Goal: Feedback & Contribution: Leave review/rating

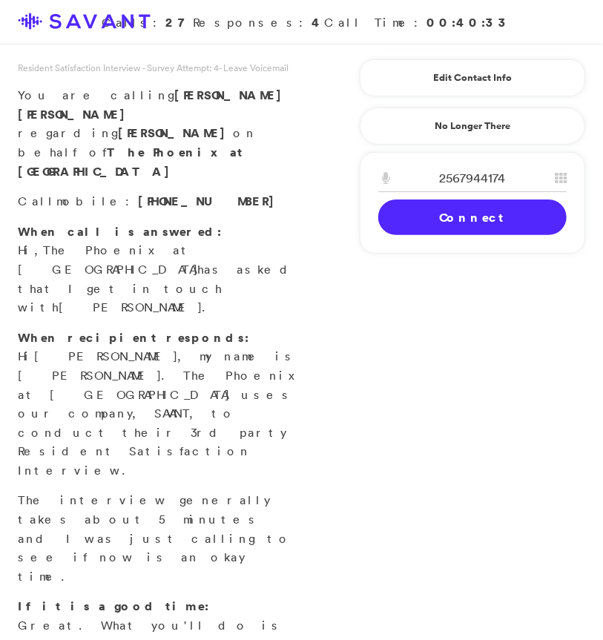
click at [454, 222] on link "Connect" at bounding box center [472, 218] width 188 height 36
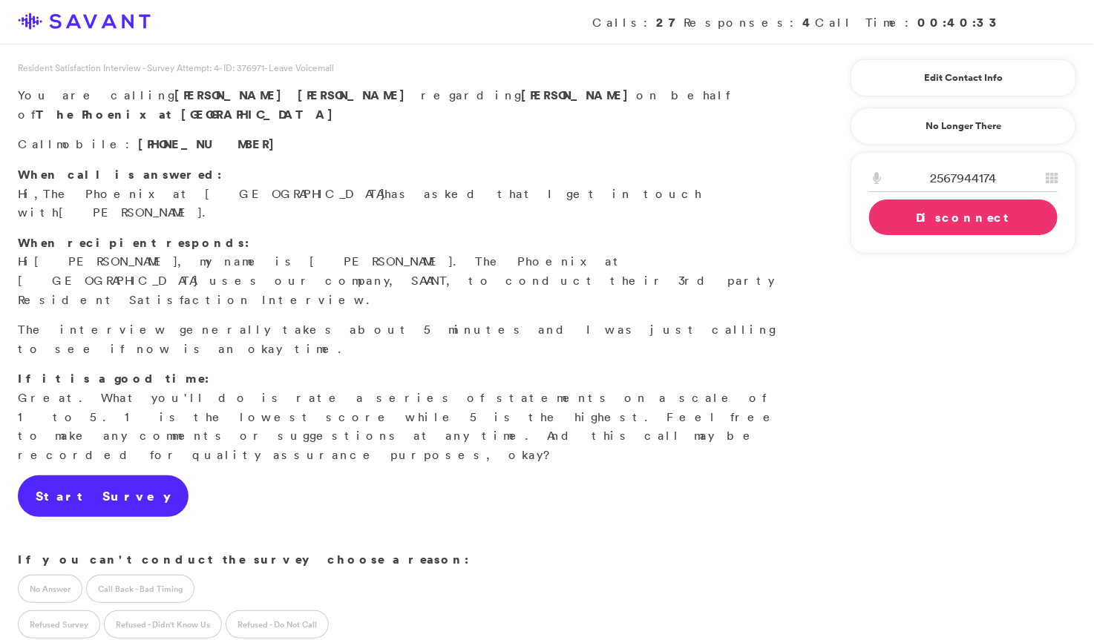
click at [101, 476] on link "Start Survey" at bounding box center [103, 497] width 171 height 42
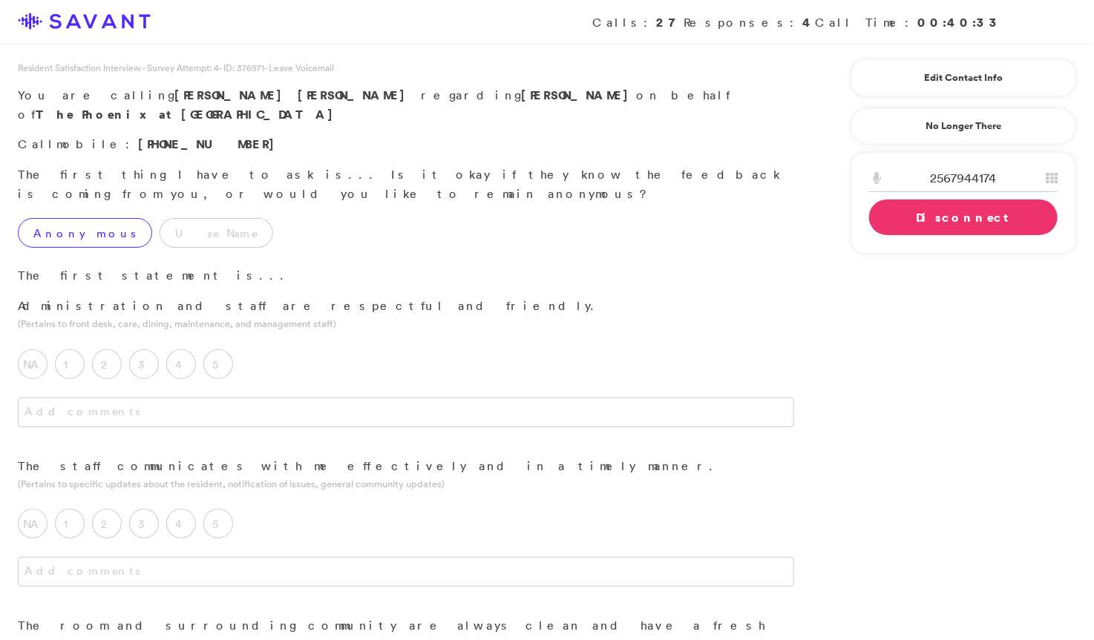
click at [60, 218] on label "Anonymous" at bounding box center [85, 233] width 134 height 30
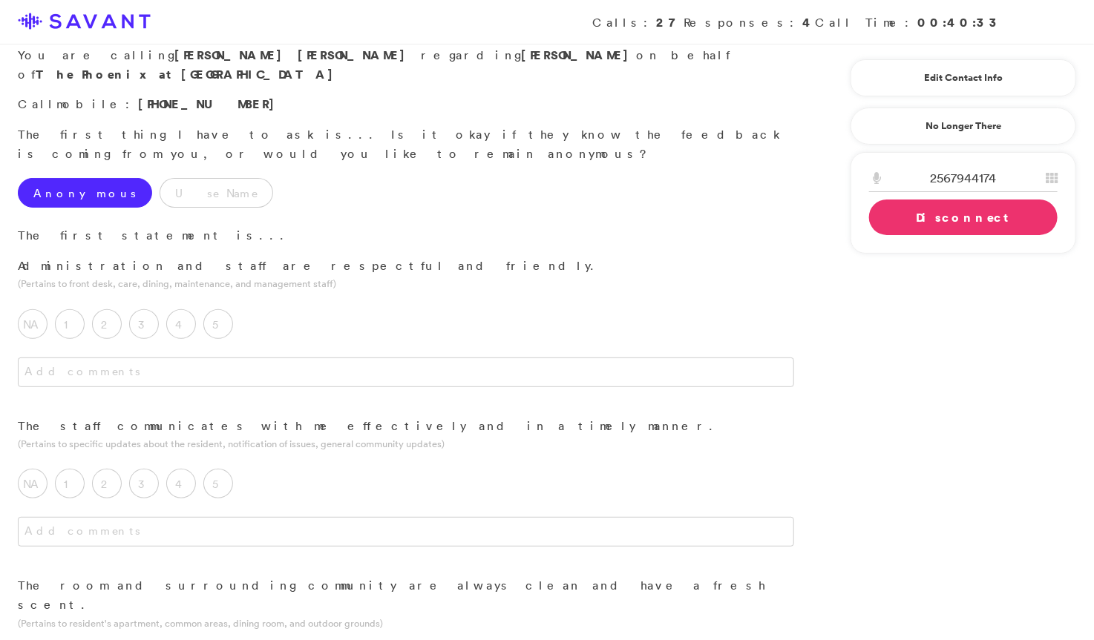
scroll to position [45, 0]
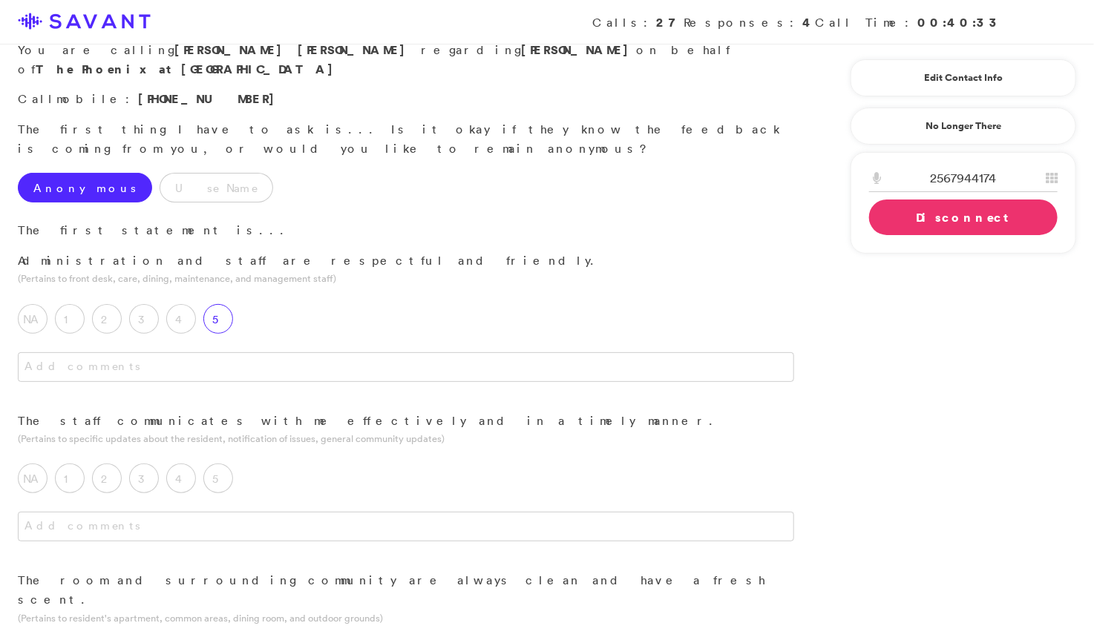
click at [228, 304] on label "5" at bounding box center [218, 319] width 30 height 30
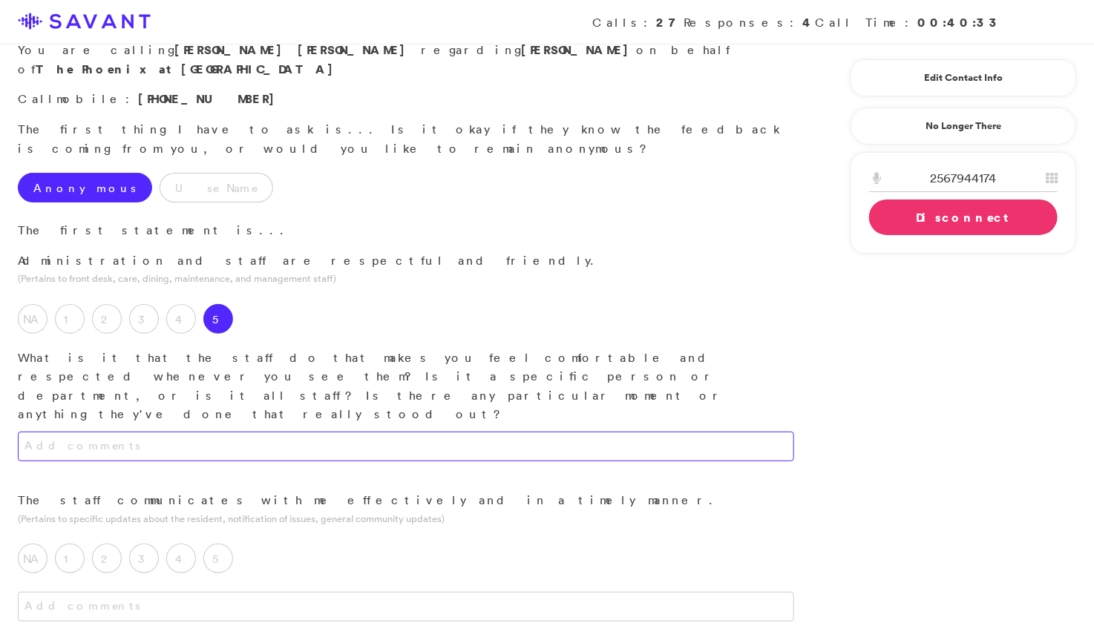
click at [279, 432] on textarea at bounding box center [406, 447] width 776 height 30
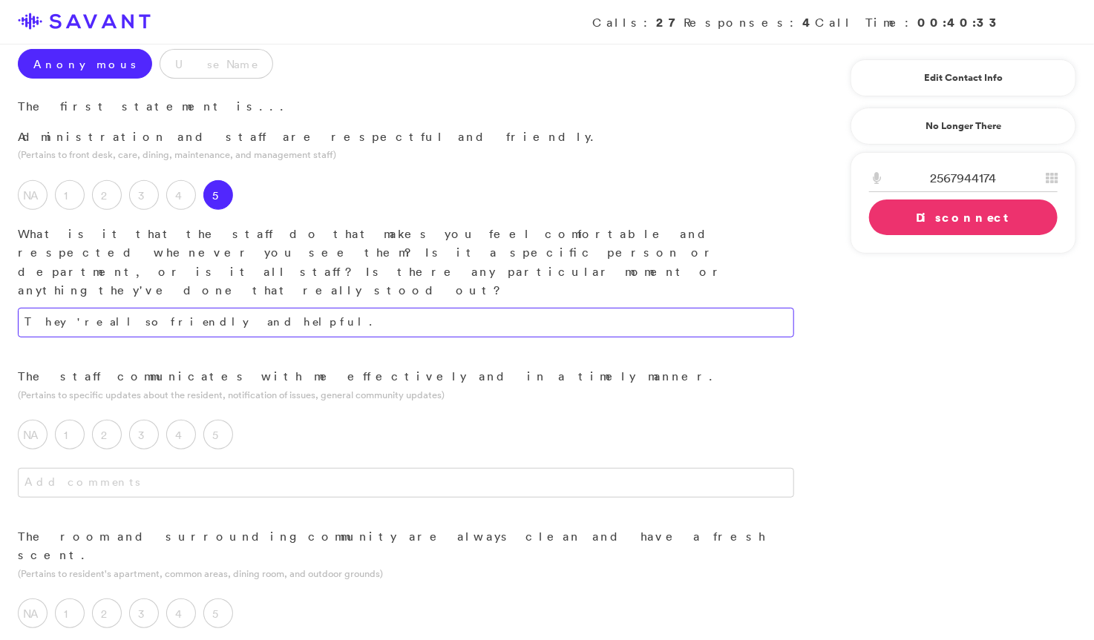
scroll to position [190, 0]
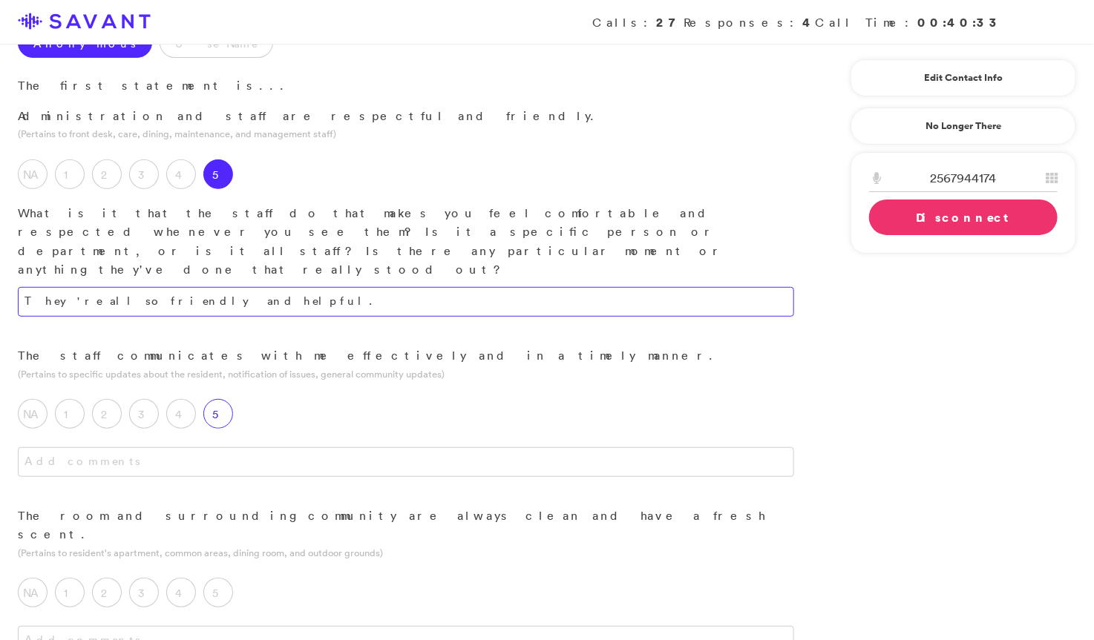
type textarea "They're all so friendly and helpful."
click at [226, 399] on label "5" at bounding box center [218, 414] width 30 height 30
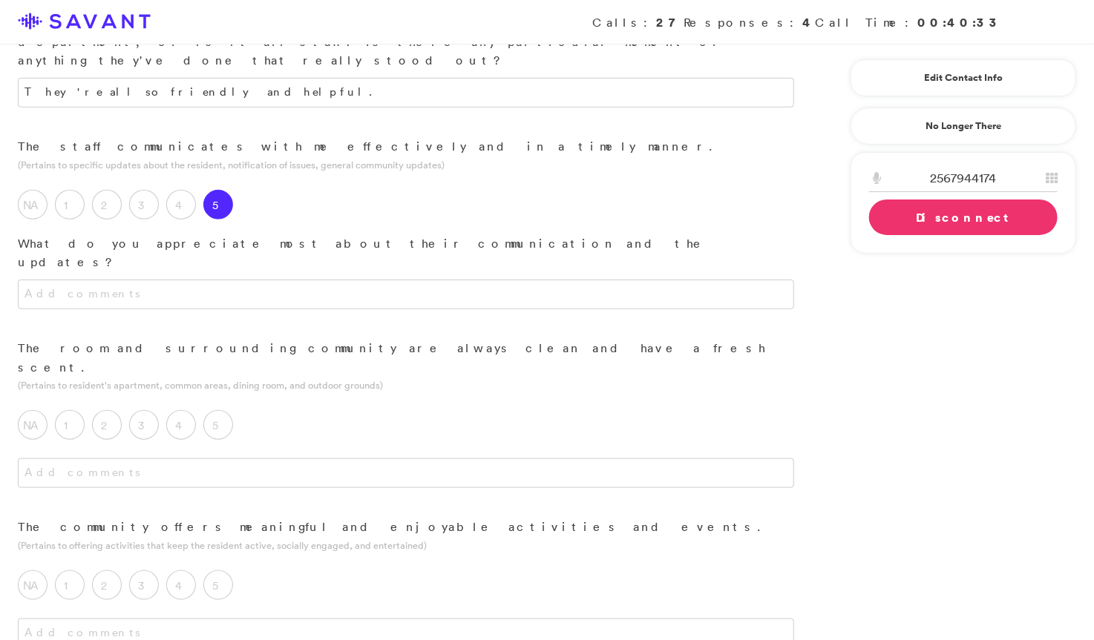
scroll to position [398, 0]
click at [226, 412] on label "5" at bounding box center [218, 427] width 30 height 30
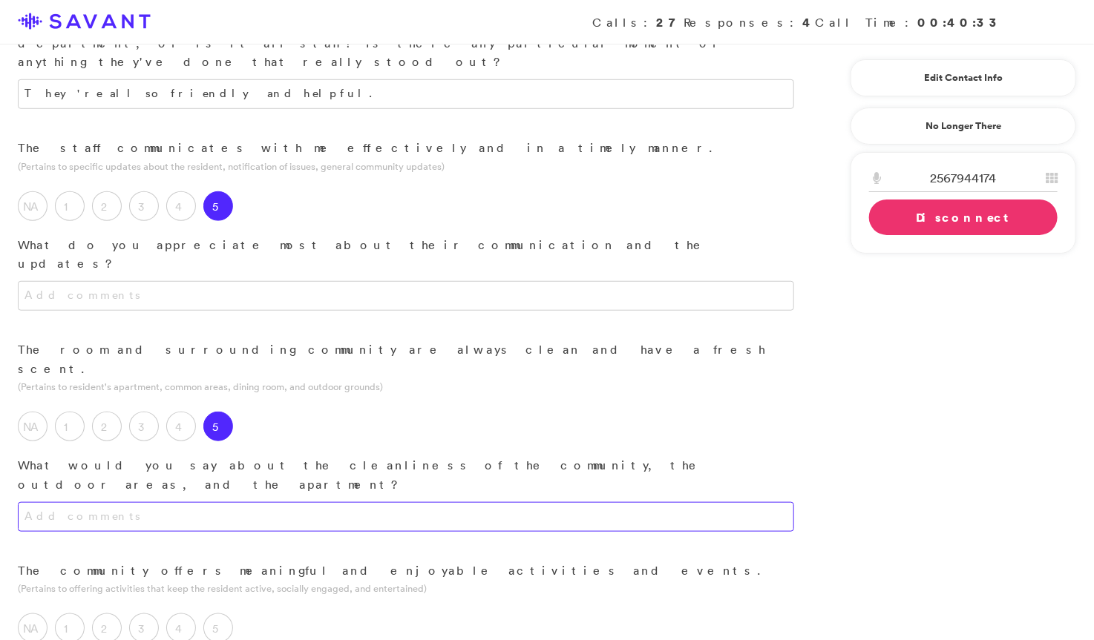
click at [244, 502] on textarea at bounding box center [406, 517] width 776 height 30
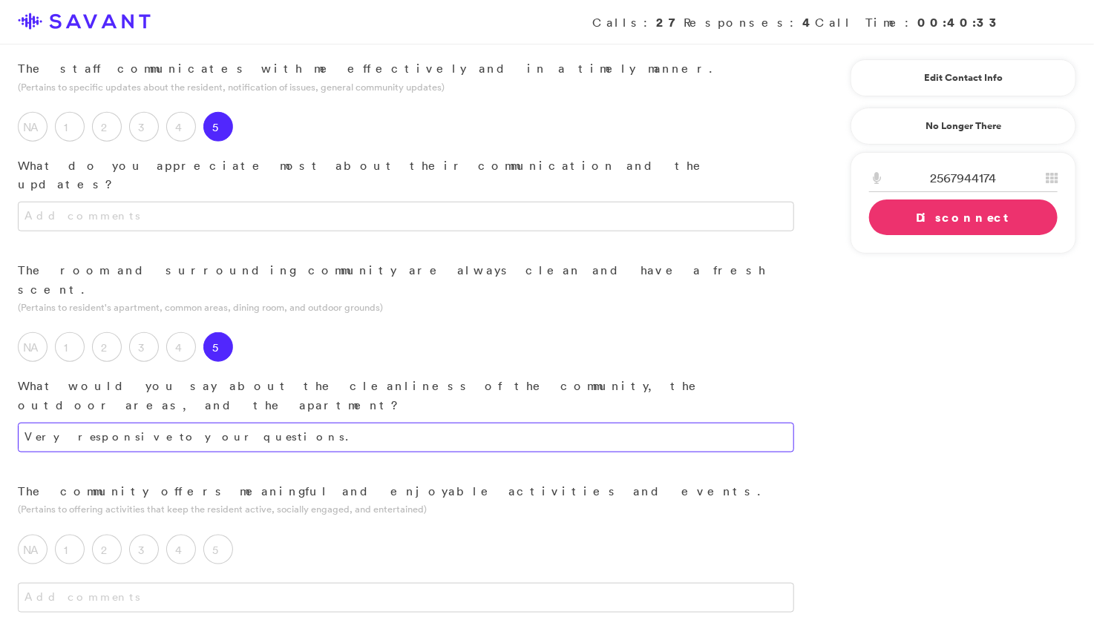
scroll to position [481, 0]
type textarea "Very responsive to your questions."
click at [222, 531] on label "5" at bounding box center [218, 546] width 30 height 30
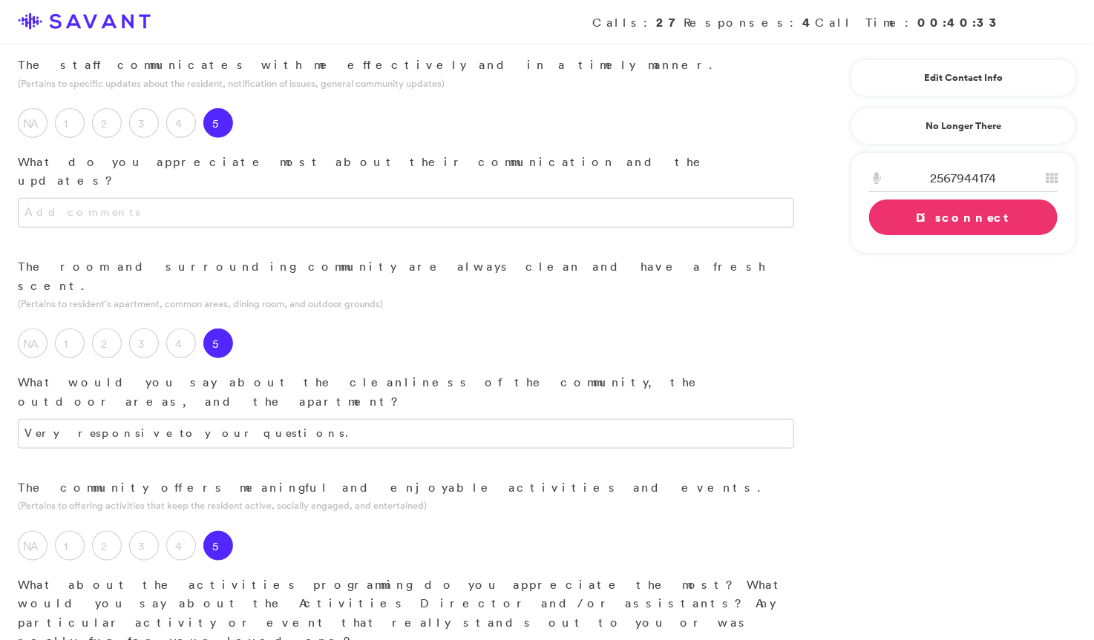
type textarea "I"
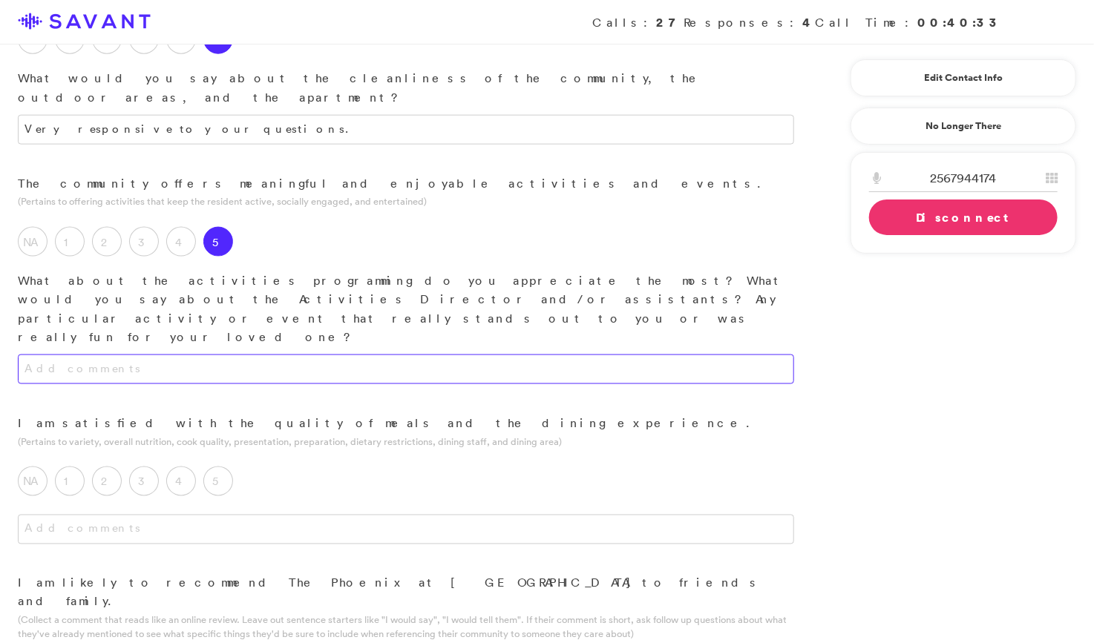
scroll to position [787, 0]
type textarea "t"
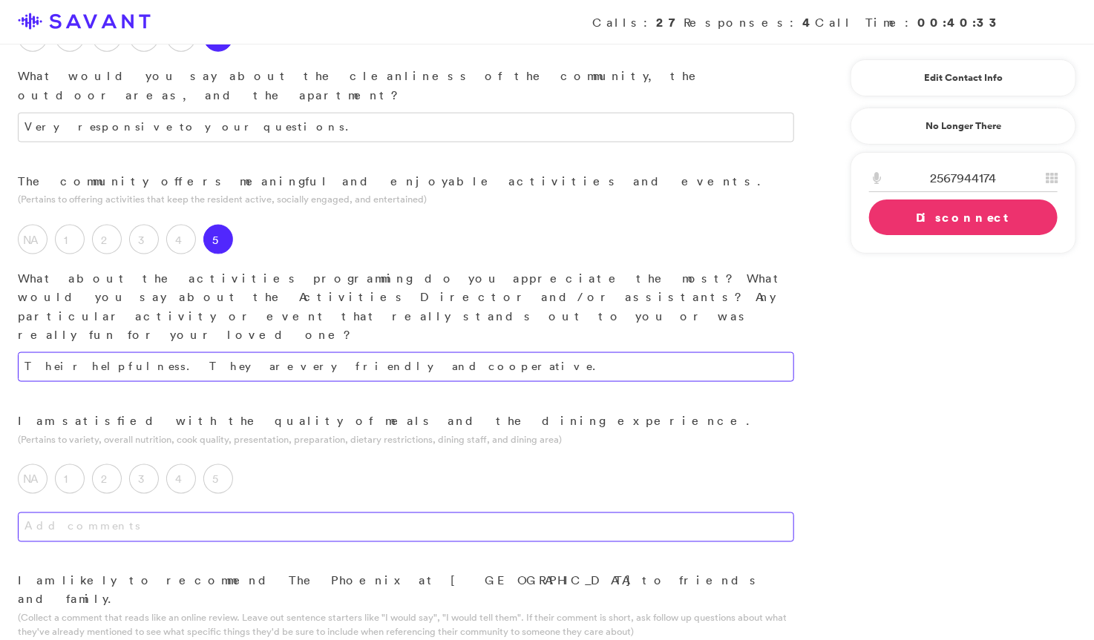
type textarea "Their helpfulness. They are very friendly and cooperative."
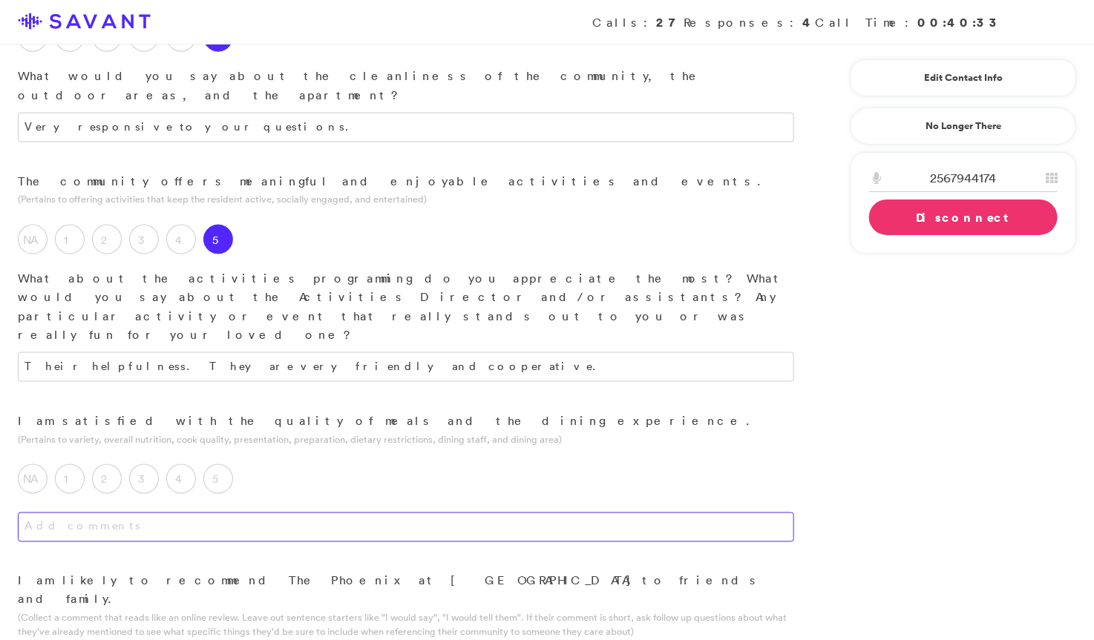
click at [269, 513] on textarea at bounding box center [406, 528] width 776 height 30
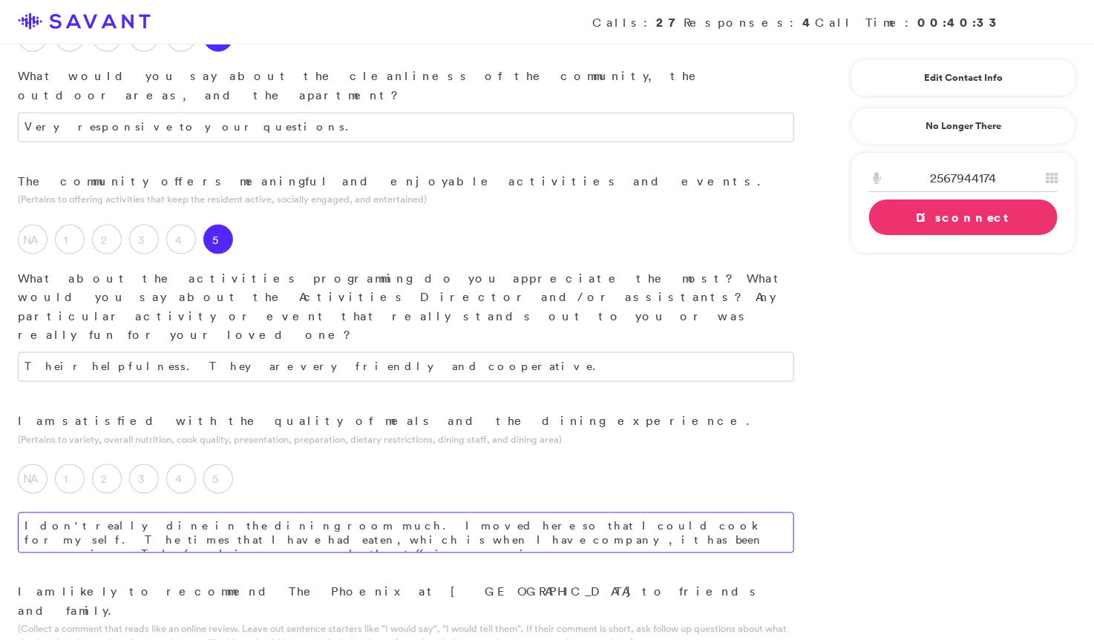
click at [299, 513] on textarea "I don't really dine in the dining room much. I moved here so that I could cook …" at bounding box center [406, 533] width 776 height 41
drag, startPoint x: 352, startPoint y: 373, endPoint x: 251, endPoint y: 336, distance: 106.8
click at [317, 513] on textarea "I don't really dine in the dining room much. I moved here so that I could cook …" at bounding box center [406, 533] width 776 height 41
type textarea "I don't really dine in the dining room much. I moved here so that I could cook …"
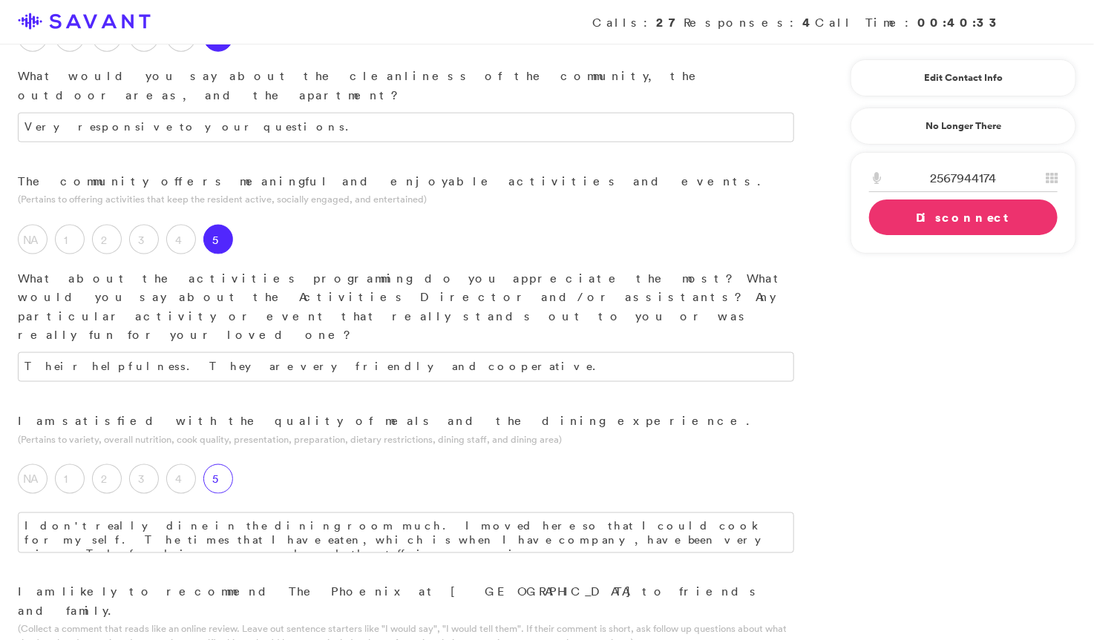
click at [220, 464] on label "5" at bounding box center [218, 479] width 30 height 30
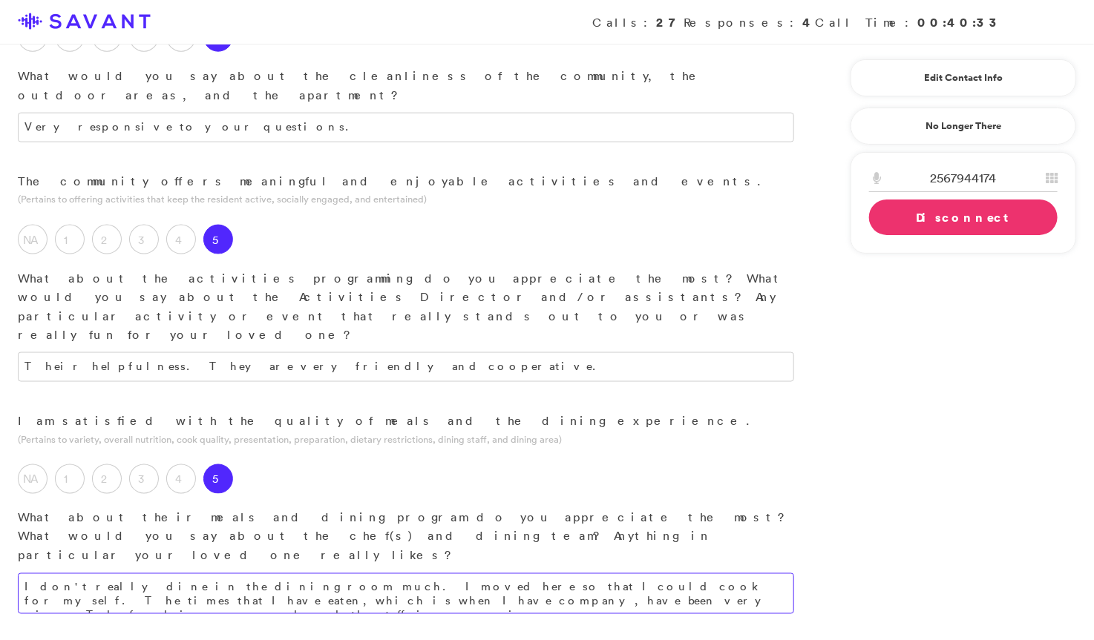
click at [364, 573] on textarea "I don't really dine in the dining room much. I moved here so that I could cook …" at bounding box center [406, 593] width 776 height 41
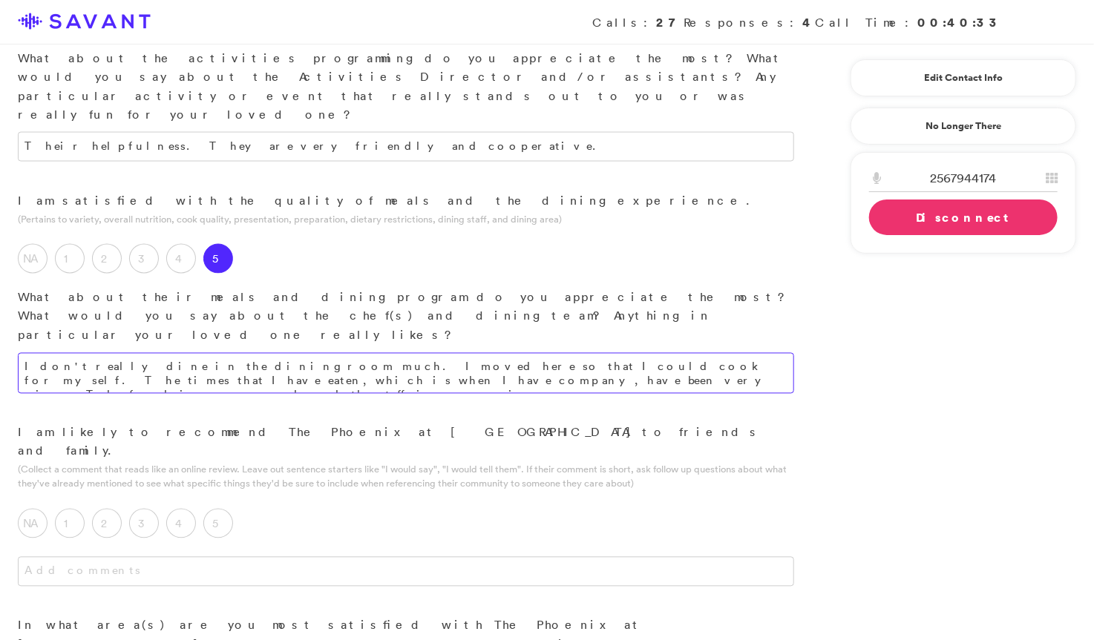
scroll to position [1009, 0]
click at [234, 507] on div "5" at bounding box center [221, 525] width 37 height 37
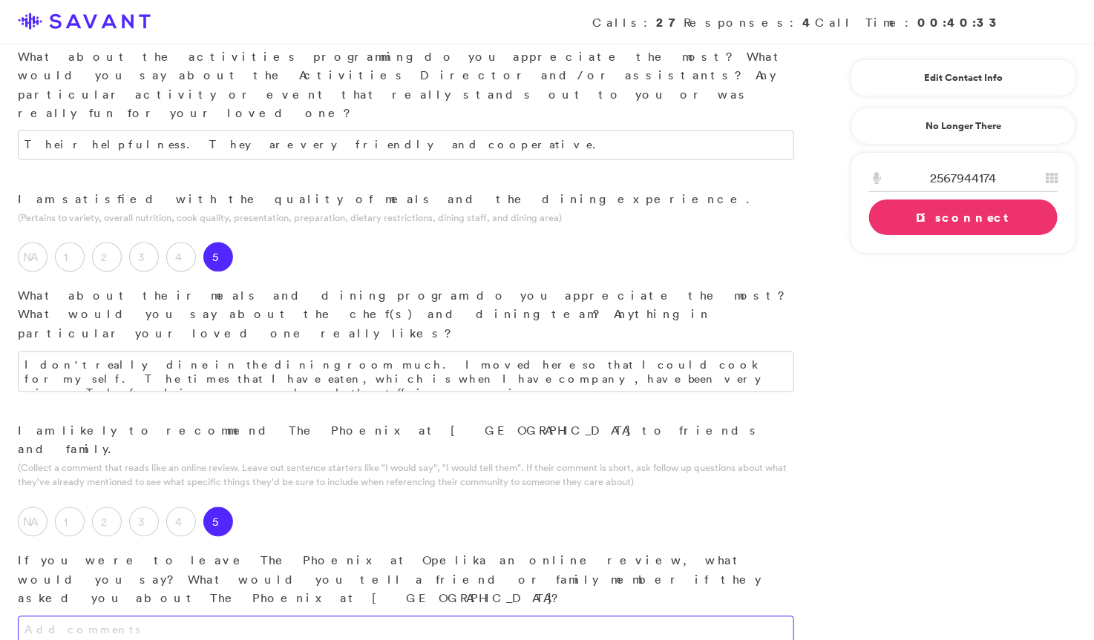
click at [341, 617] on textarea at bounding box center [406, 632] width 776 height 30
type textarea "Very nice surroundings, nice staff, cooperative staff, and a feeling of safety."
type textarea "The feeling of safety, in comparison to where I was living."
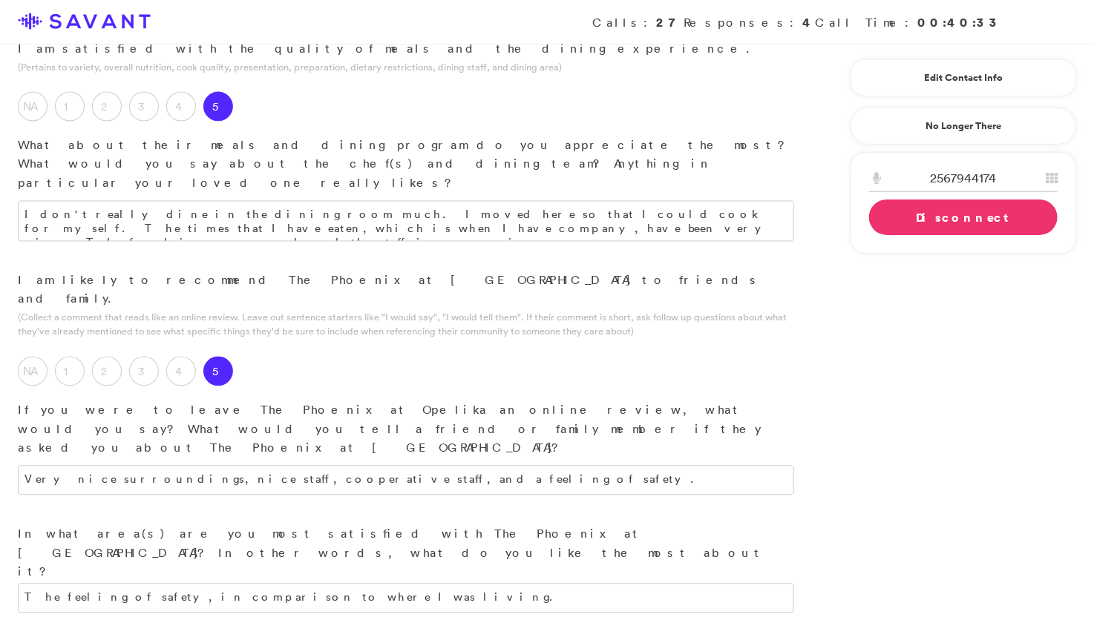
scroll to position [1161, 0]
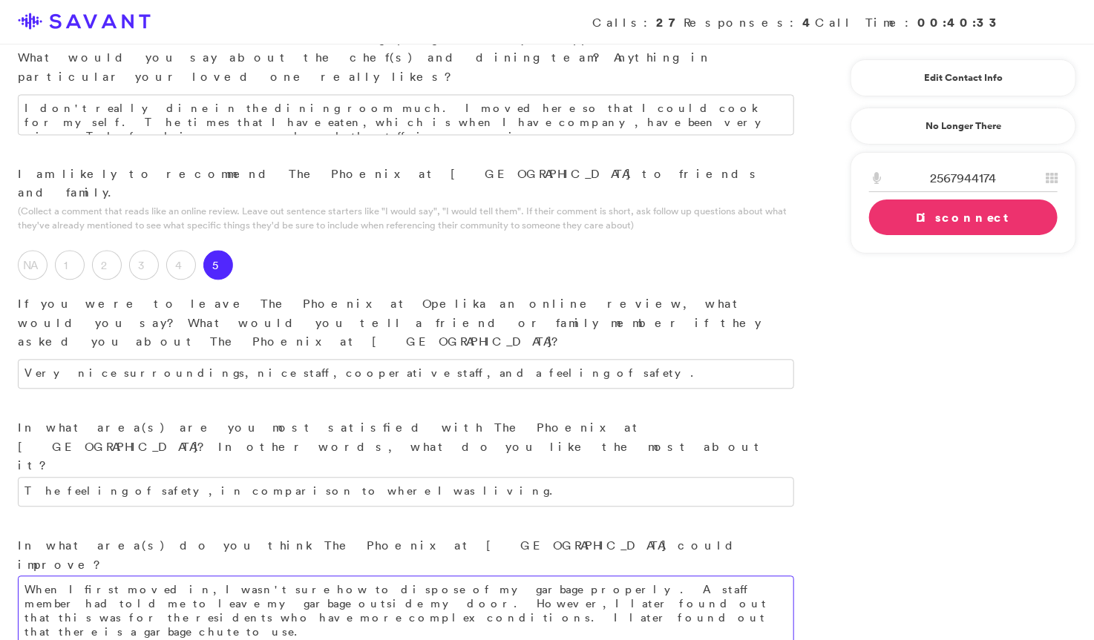
scroll to position [1278, 0]
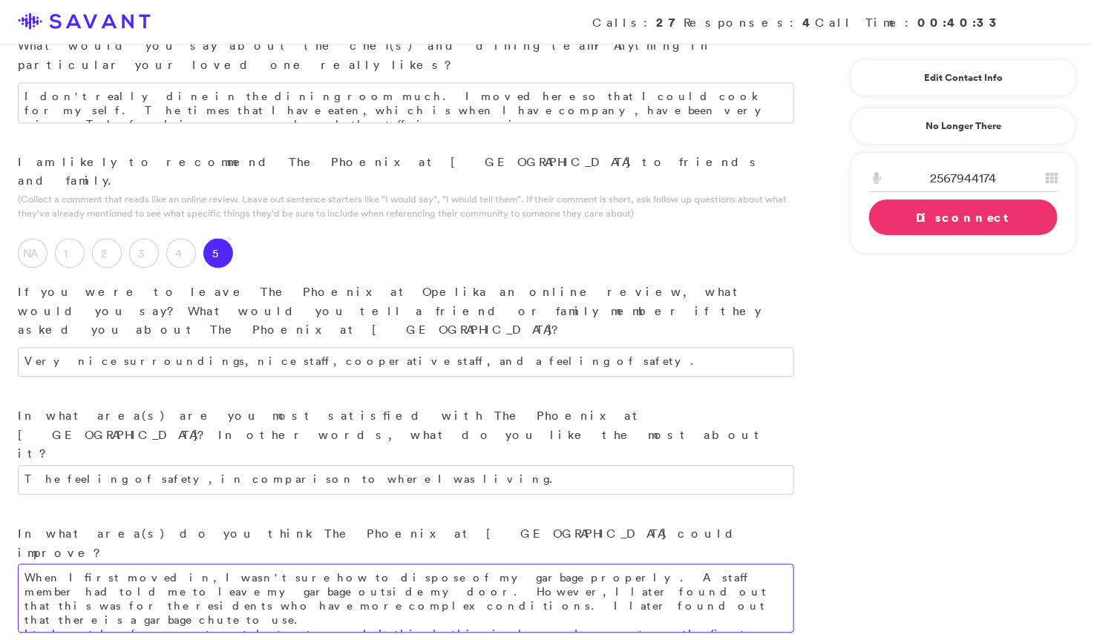
type textarea "When I first moved in, I wasn't sure how to dispose of my garbage properly. A s…"
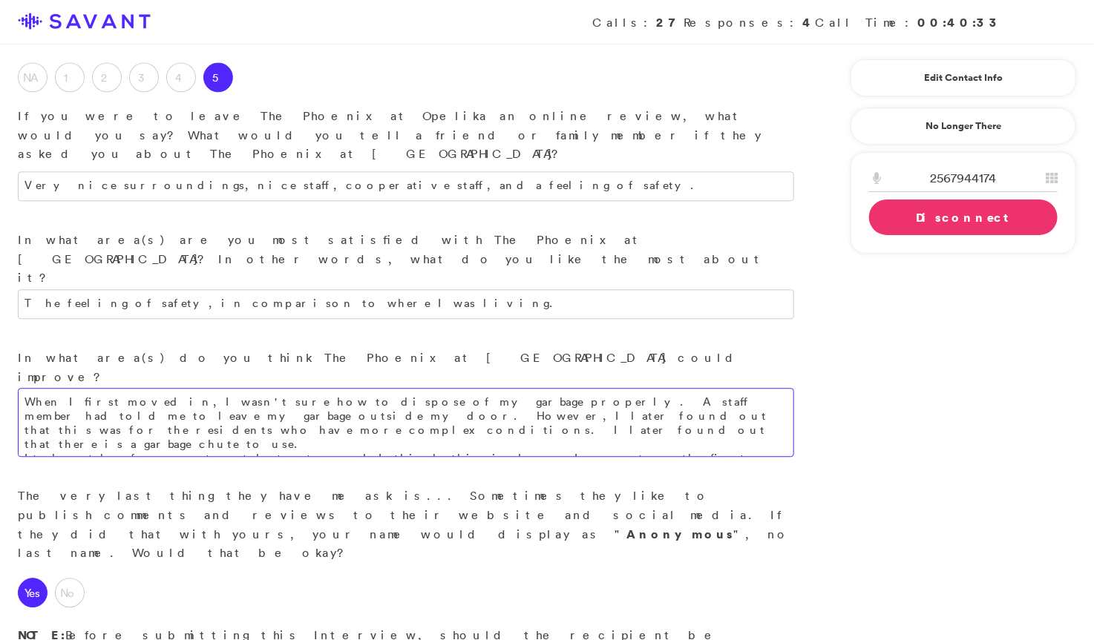
scroll to position [1456, 0]
click at [602, 218] on link "Disconnect" at bounding box center [963, 218] width 188 height 36
